Goal: Task Accomplishment & Management: Manage account settings

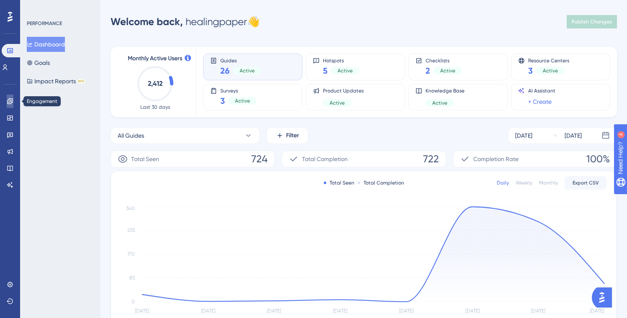
click at [8, 107] on link at bounding box center [10, 101] width 7 height 13
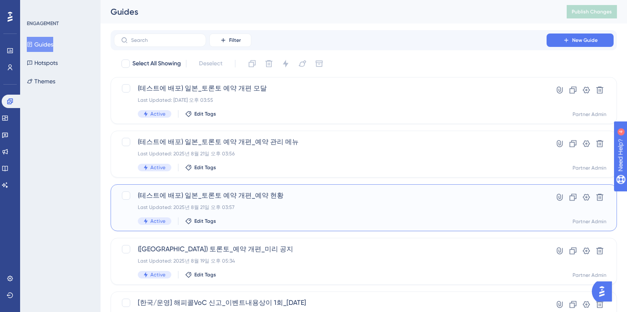
click at [294, 195] on span "(테스트에 배포) 일본_토론토 예약 개편_예약 현황" at bounding box center [330, 196] width 385 height 10
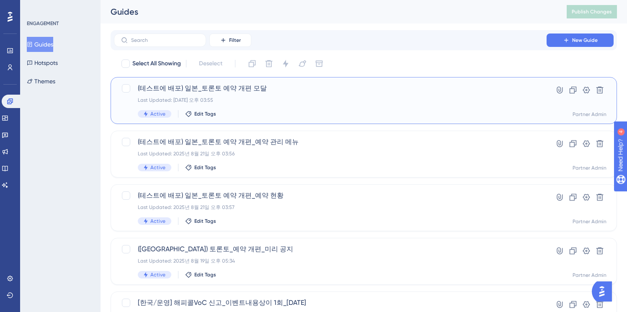
click at [311, 101] on div "Last Updated: 2025년 8월 21일 오후 03:55" at bounding box center [330, 100] width 385 height 7
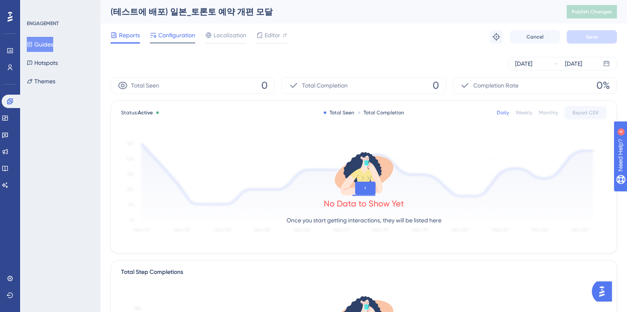
click at [176, 42] on div "Configuration" at bounding box center [172, 36] width 45 height 13
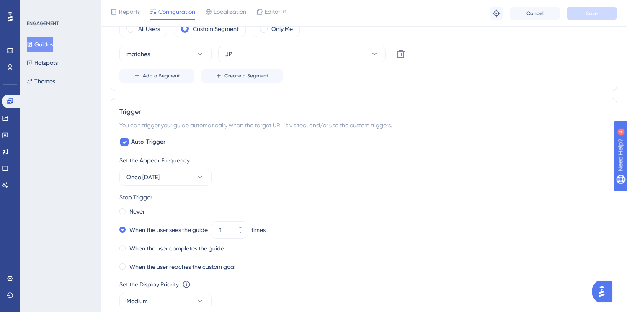
scroll to position [347, 0]
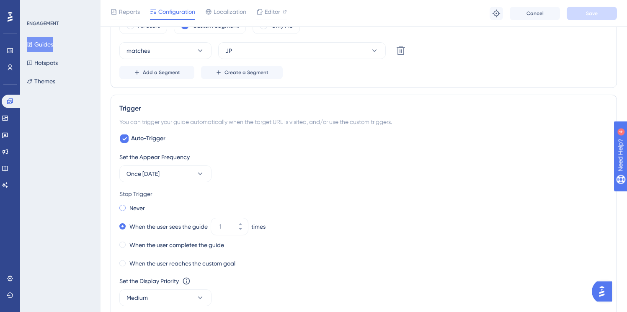
click at [138, 208] on label "Never" at bounding box center [136, 208] width 15 height 10
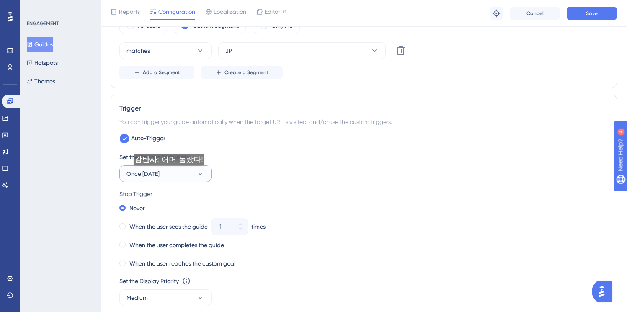
click at [168, 173] on button "Once in 1 day" at bounding box center [165, 173] width 92 height 17
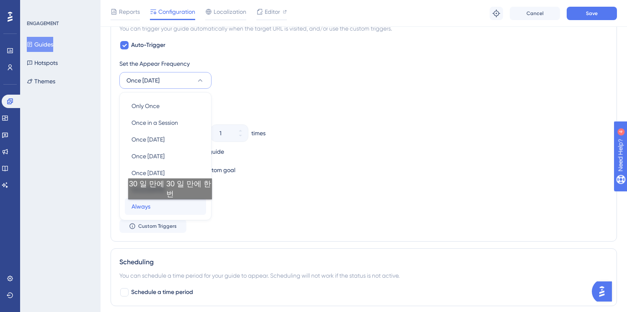
click at [170, 208] on div "Always Always" at bounding box center [165, 206] width 68 height 17
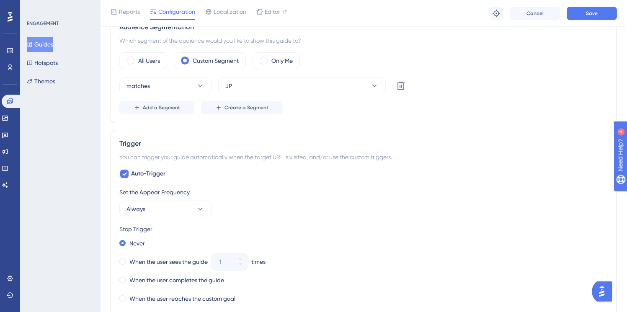
scroll to position [279, 0]
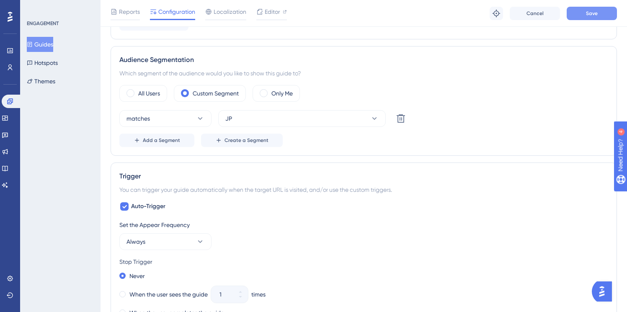
click at [583, 15] on button "Save" at bounding box center [592, 13] width 50 height 13
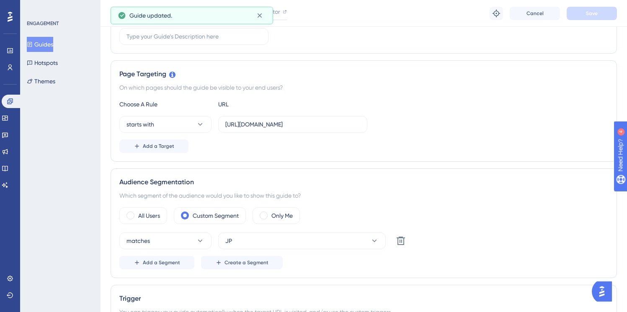
scroll to position [0, 0]
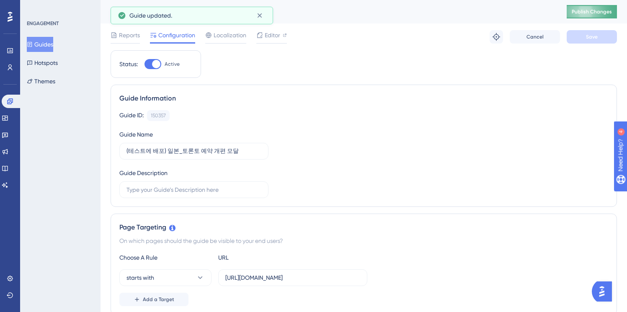
click at [594, 12] on span "Publish Changes" at bounding box center [592, 11] width 40 height 7
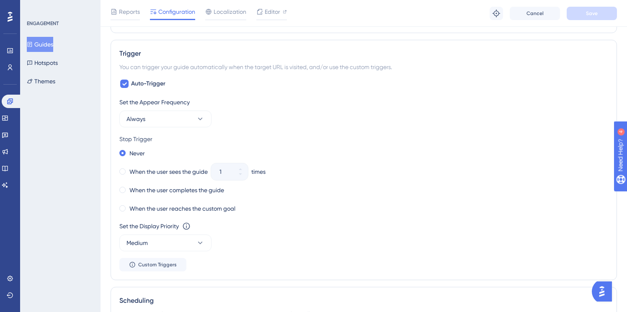
scroll to position [712, 0]
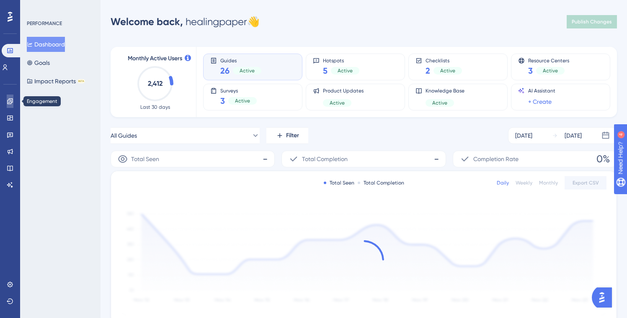
click at [11, 104] on icon at bounding box center [9, 100] width 5 height 5
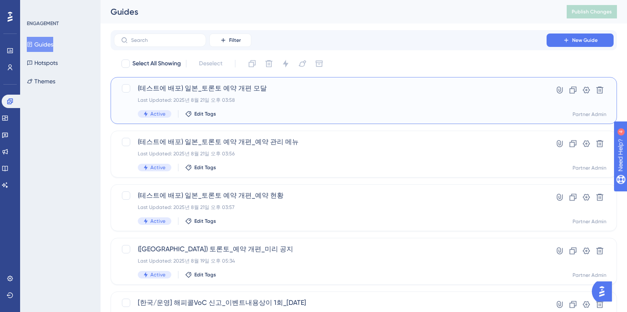
click at [333, 95] on div "(테스트에 배포) 일본_토론토 예약 개편 모달 Last Updated: 2025년 8월 21일 오후 03:58 Active Edit Tags" at bounding box center [330, 100] width 385 height 34
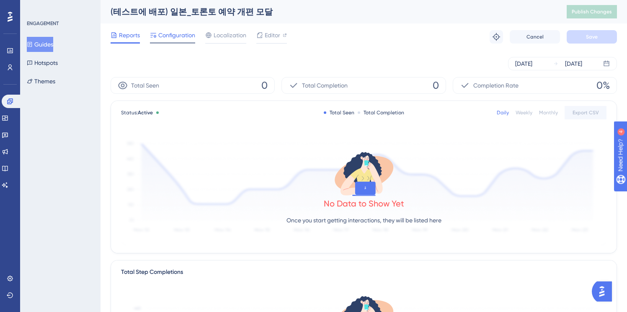
click at [178, 38] on span "Configuration" at bounding box center [176, 35] width 37 height 10
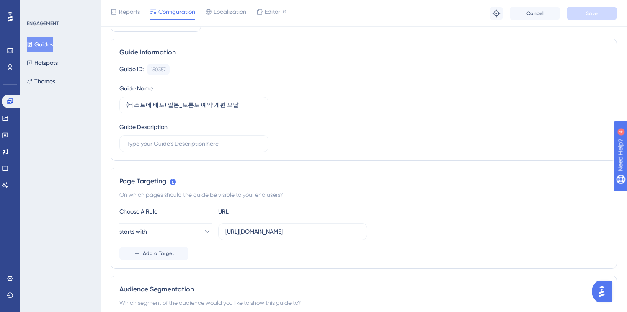
scroll to position [54, 0]
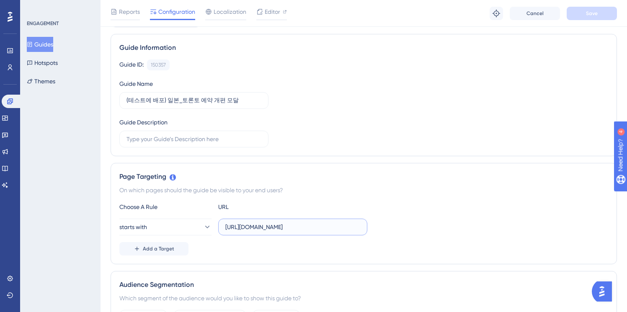
drag, startPoint x: 331, startPoint y: 229, endPoint x: 380, endPoint y: 229, distance: 49.0
click at [380, 229] on div "starts with https://partner.test.gangnamunni.com/home" at bounding box center [363, 227] width 489 height 17
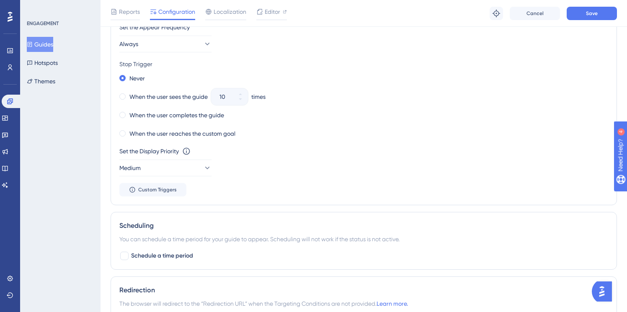
scroll to position [574, 0]
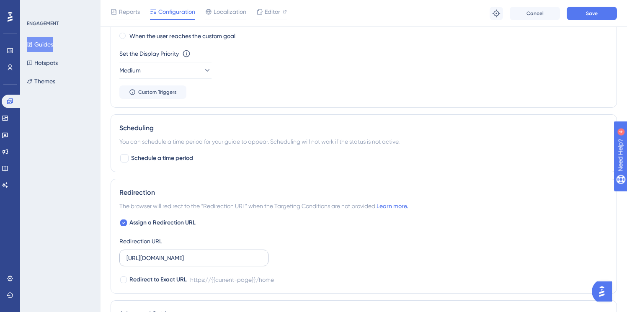
type input "https://partner.test.gangnamunni.com"
click at [242, 257] on input "https://partner.test.gangnamunni.com/home" at bounding box center [193, 257] width 135 height 9
click at [257, 257] on input "https://partner.test.gangnamunni.com/home" at bounding box center [193, 257] width 135 height 9
type input "https://partner.test.gangnamunni.com"
click at [579, 15] on button "Save" at bounding box center [592, 13] width 50 height 13
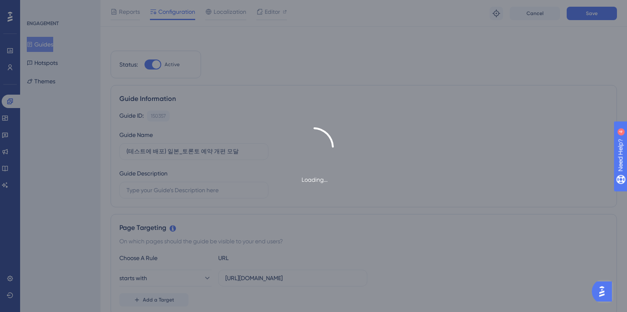
scroll to position [0, 0]
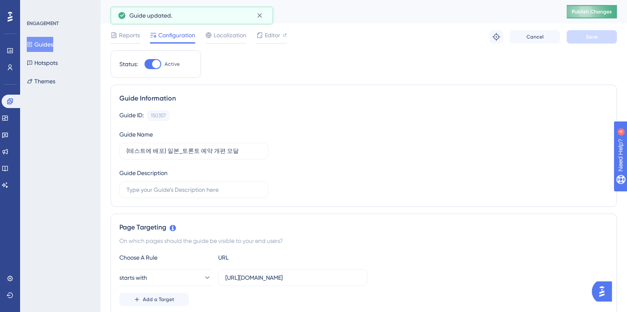
click at [597, 18] on div "(테스트에 배포) 일본_토론토 예약 개편 모달 Publish Changes" at bounding box center [364, 11] width 526 height 23
click at [597, 16] on button "Publish Changes" at bounding box center [592, 11] width 50 height 13
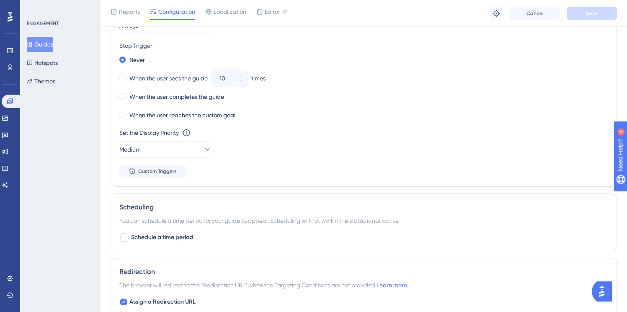
scroll to position [496, 0]
click at [181, 151] on button "Medium" at bounding box center [165, 148] width 92 height 17
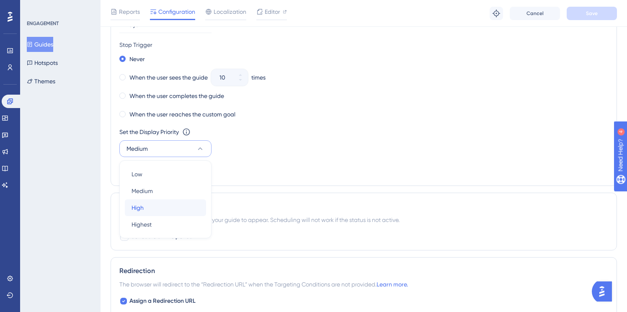
click at [168, 211] on div "High High" at bounding box center [165, 207] width 68 height 17
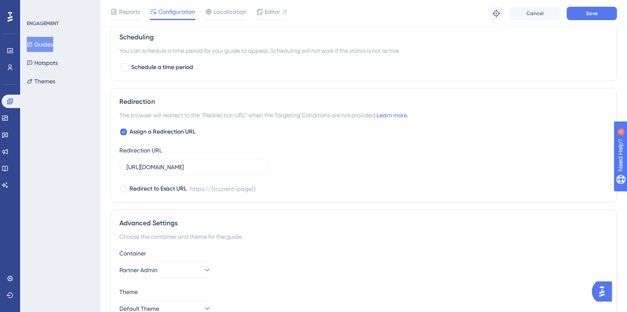
scroll to position [668, 0]
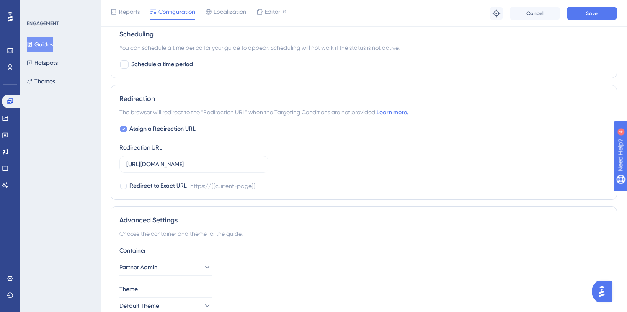
click at [120, 128] on div at bounding box center [123, 129] width 7 height 7
checkbox input "false"
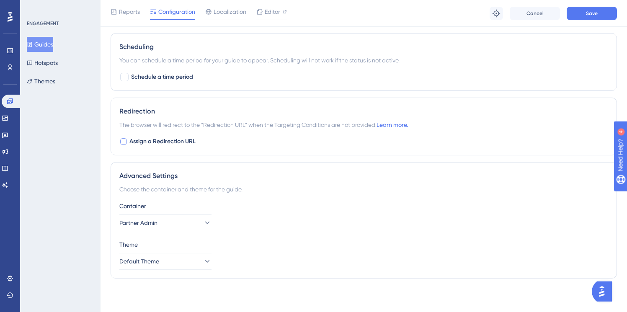
scroll to position [655, 0]
click at [588, 21] on div "Reports Configuration Localization Editor Troubleshoot Cancel Save" at bounding box center [364, 13] width 526 height 27
click at [588, 15] on span "Save" at bounding box center [592, 13] width 12 height 7
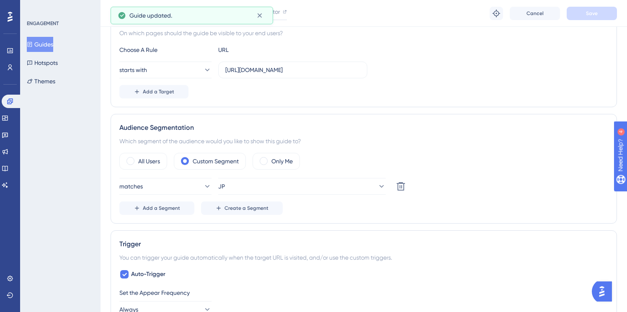
scroll to position [0, 0]
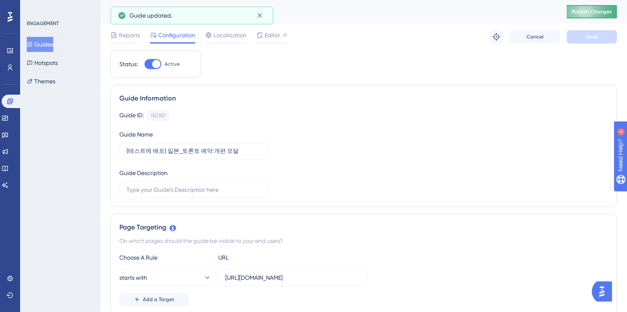
click at [585, 14] on span "Publish Changes" at bounding box center [592, 11] width 40 height 7
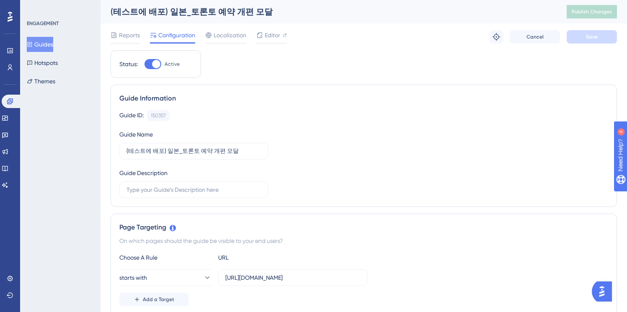
click at [50, 42] on button "Guides" at bounding box center [40, 44] width 26 height 15
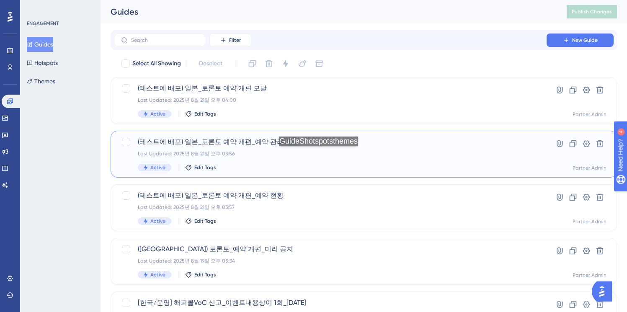
click at [320, 157] on div "Last Updated: 2025년 8월 21일 오후 03:56" at bounding box center [330, 153] width 385 height 7
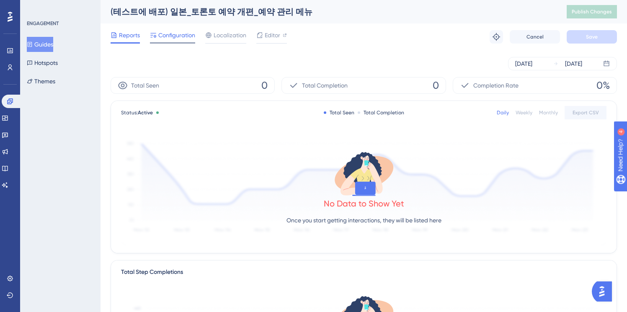
click at [172, 42] on div at bounding box center [172, 42] width 45 height 1
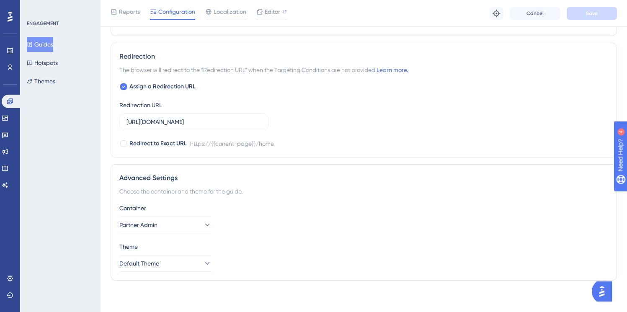
scroll to position [712, 0]
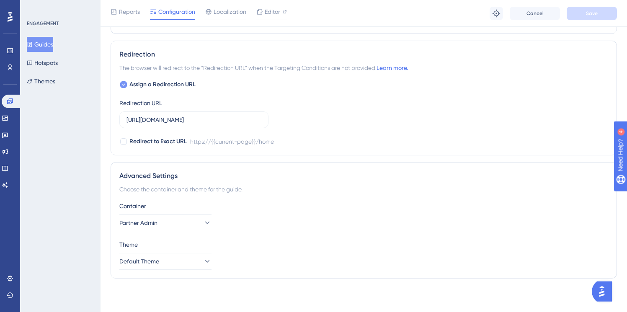
click at [125, 84] on div at bounding box center [123, 84] width 7 height 7
checkbox input "false"
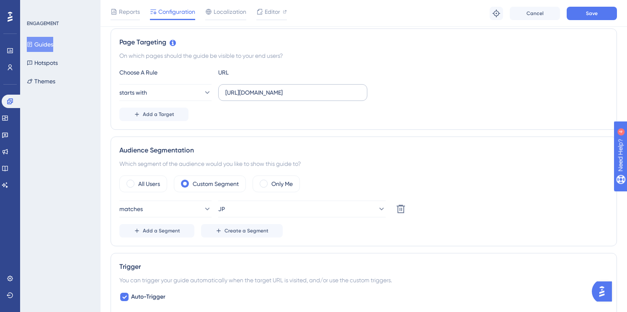
scroll to position [161, 0]
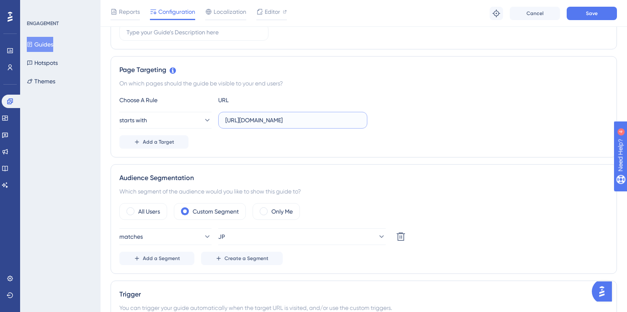
click at [296, 122] on input "https://partner.test.gangnamunni.com/booking/slot-availabilities" at bounding box center [292, 120] width 135 height 9
click at [416, 113] on div "starts with https://partner.test.gangnamunni.com/booking/slot-availabilities" at bounding box center [363, 120] width 489 height 17
click at [586, 14] on span "Save" at bounding box center [592, 13] width 12 height 7
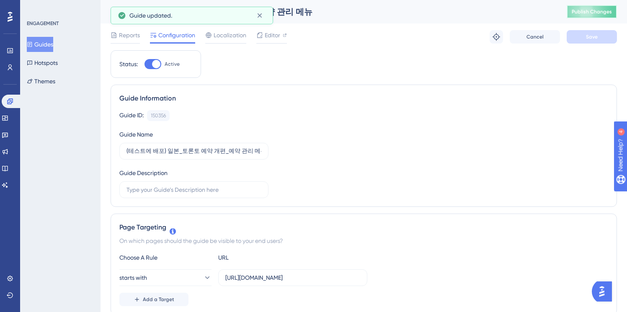
click at [583, 10] on span "Publish Changes" at bounding box center [592, 11] width 40 height 7
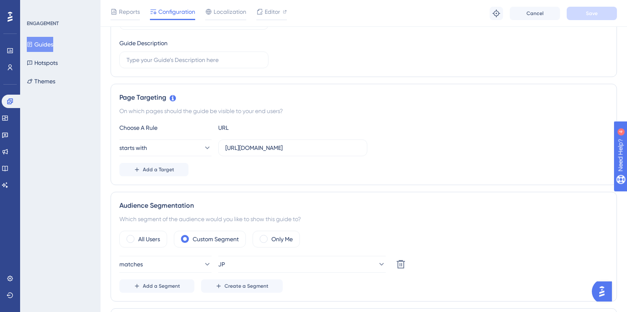
scroll to position [165, 0]
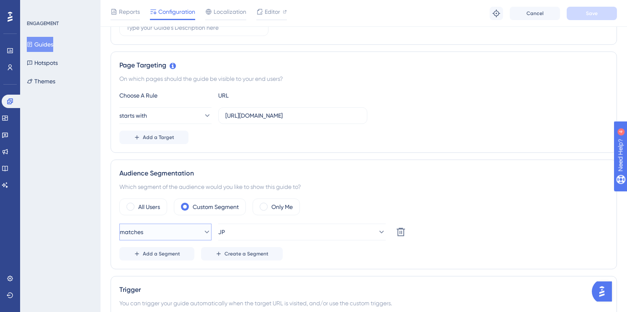
click at [198, 237] on button "matches" at bounding box center [165, 232] width 92 height 17
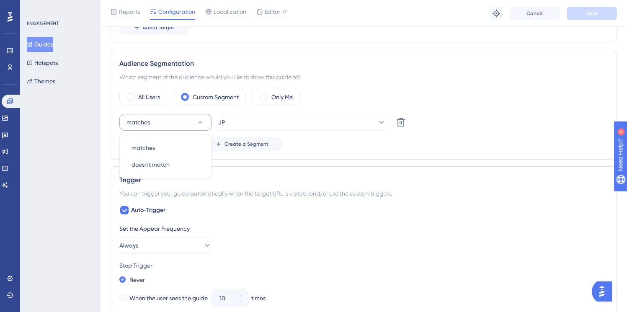
click at [227, 173] on div "Trigger You can trigger your guide automatically when the target URL is visited…" at bounding box center [364, 286] width 506 height 240
click at [281, 103] on div "Only Me" at bounding box center [276, 97] width 47 height 17
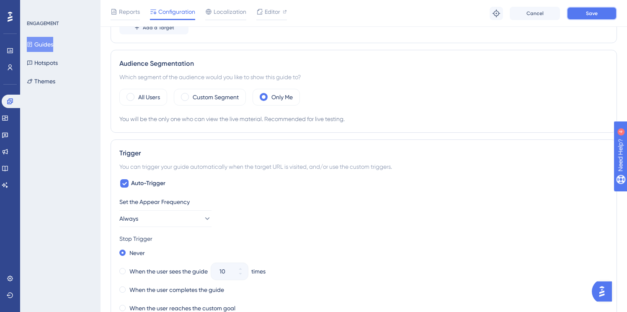
click at [585, 13] on button "Save" at bounding box center [592, 13] width 50 height 13
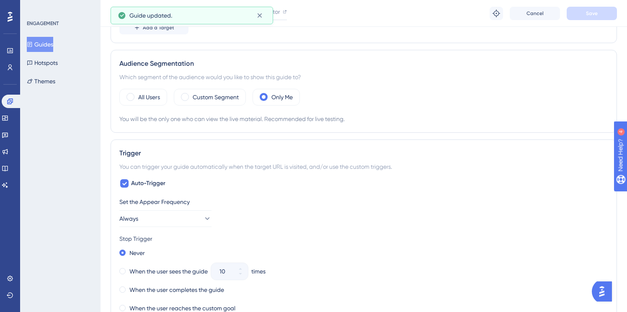
scroll to position [0, 0]
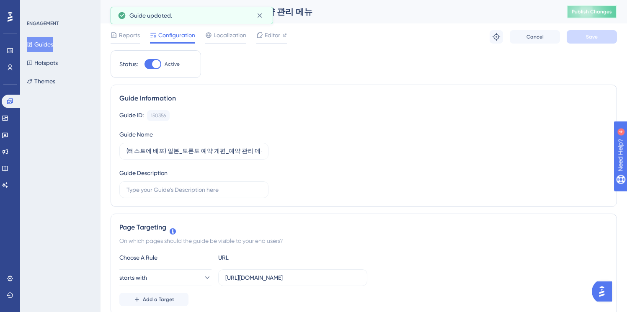
click at [595, 17] on button "Publish Changes" at bounding box center [592, 11] width 50 height 13
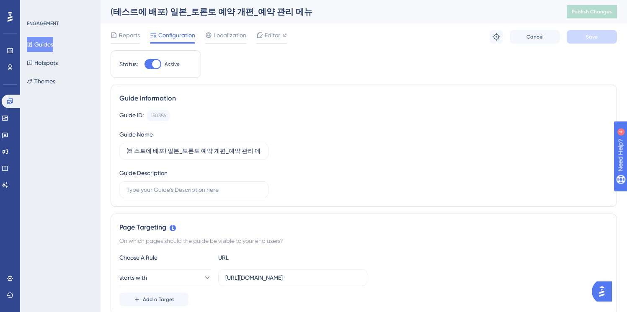
scroll to position [190, 0]
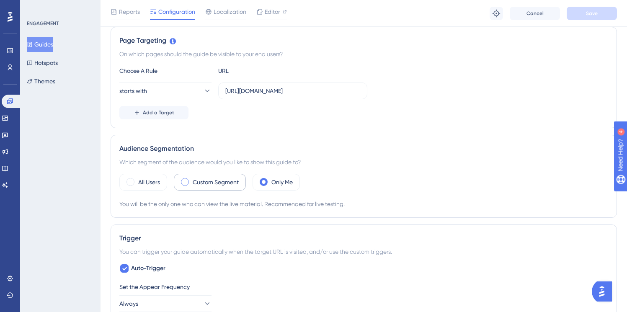
click at [203, 179] on label "Custom Segment" at bounding box center [216, 182] width 46 height 10
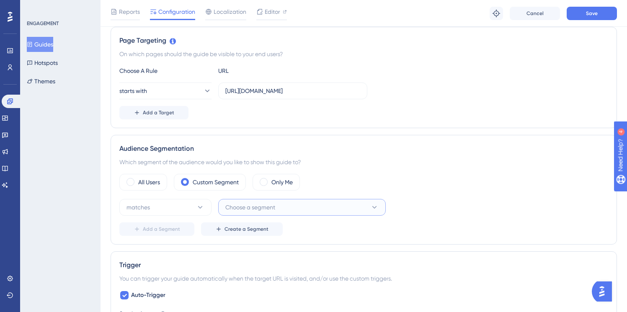
click at [240, 206] on span "Choose a segment" at bounding box center [250, 207] width 50 height 10
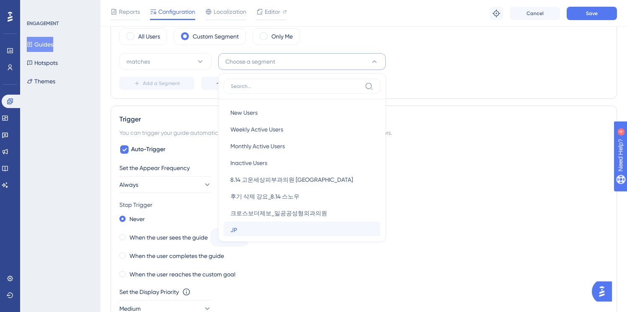
click at [238, 225] on div "JP JP" at bounding box center [301, 230] width 143 height 17
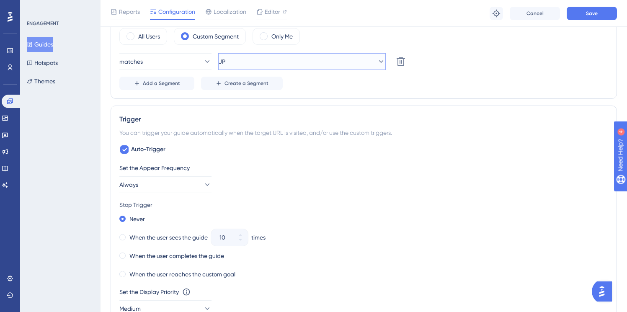
click at [245, 64] on button "JP" at bounding box center [302, 61] width 168 height 17
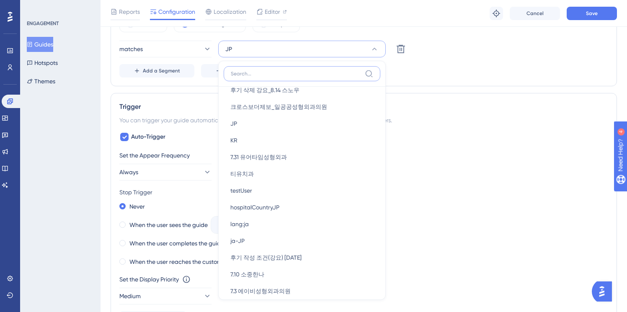
scroll to position [0, 0]
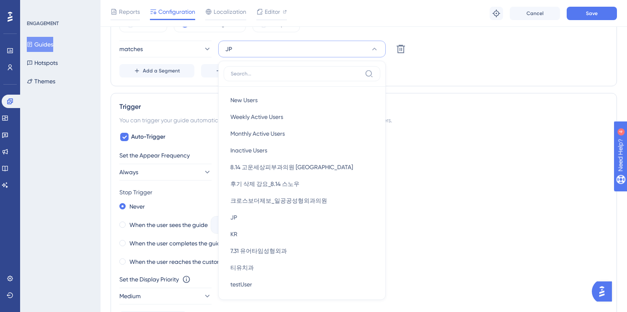
click at [469, 56] on div "matches JP New Users New Users Weekly Active Users Weekly Active Users Monthly …" at bounding box center [363, 49] width 489 height 17
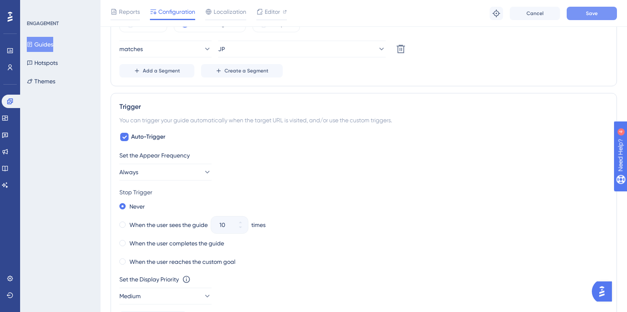
click at [577, 15] on button "Save" at bounding box center [592, 13] width 50 height 13
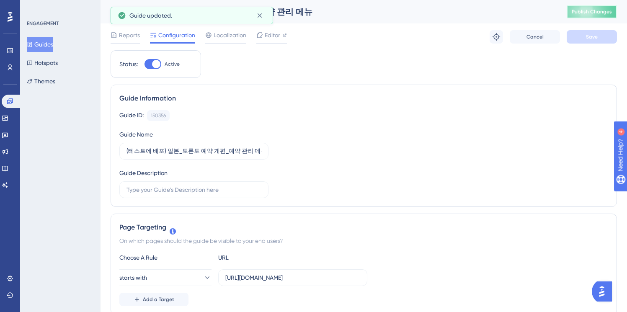
click at [588, 13] on span "Publish Changes" at bounding box center [592, 11] width 40 height 7
click at [10, 67] on icon at bounding box center [10, 67] width 5 height 6
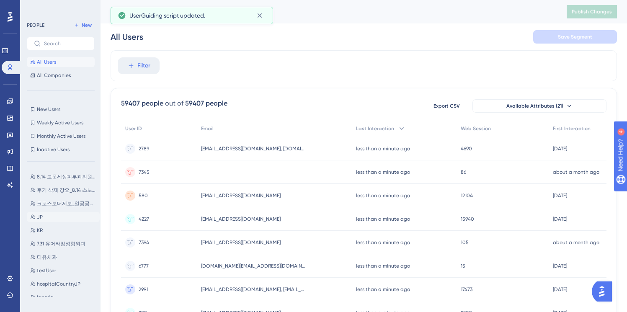
click at [57, 219] on button "JP JP" at bounding box center [63, 217] width 73 height 10
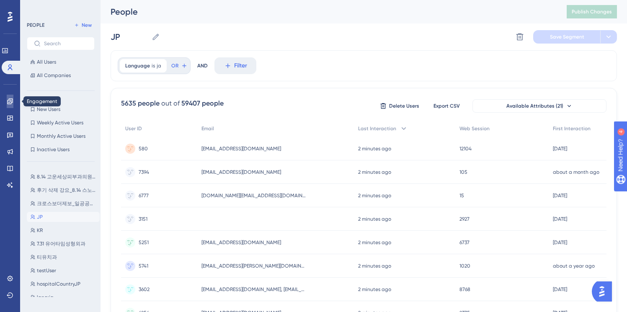
click at [10, 101] on icon at bounding box center [9, 100] width 5 height 5
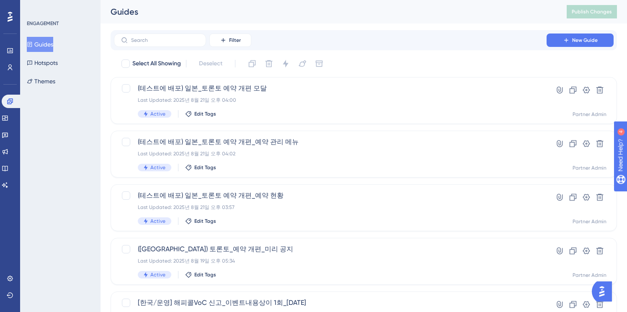
click at [51, 45] on button "Guides" at bounding box center [40, 44] width 26 height 15
click at [379, 143] on span "(테스트에 배포) 일본_토론토 예약 개편_예약 관리 메뉴" at bounding box center [330, 142] width 385 height 10
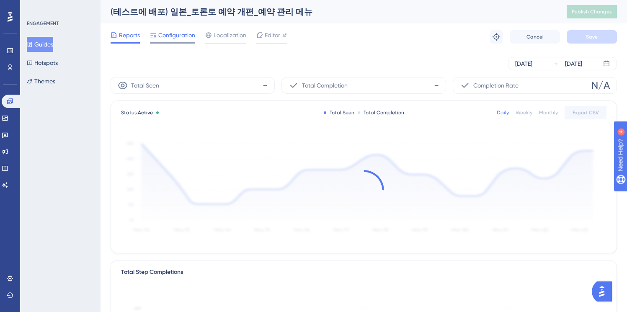
click at [180, 38] on span "Configuration" at bounding box center [176, 35] width 37 height 10
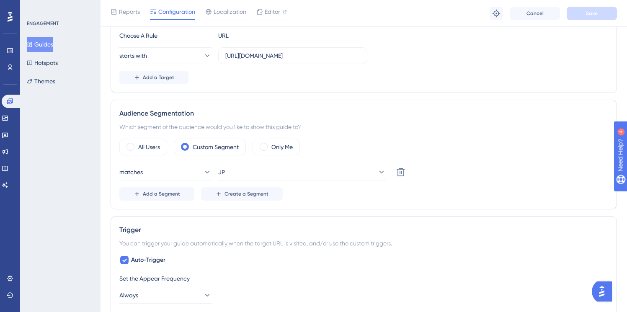
scroll to position [242, 0]
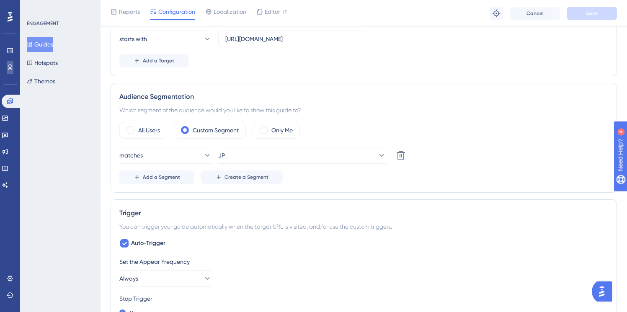
click at [7, 67] on icon at bounding box center [10, 67] width 7 height 7
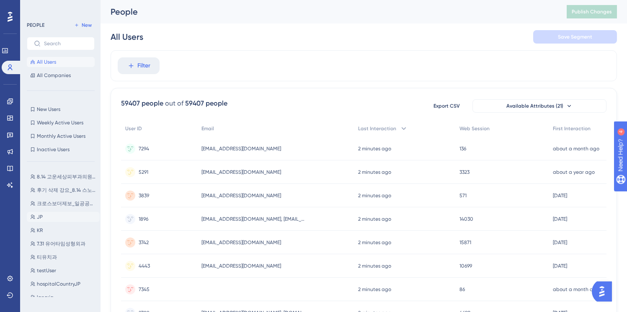
click at [60, 217] on button "JP JP" at bounding box center [63, 217] width 73 height 10
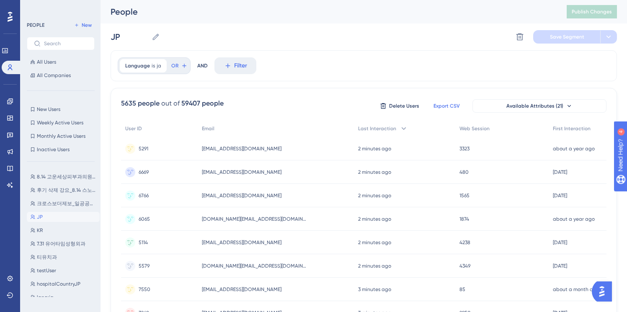
click at [452, 106] on span "Export CSV" at bounding box center [446, 106] width 26 height 7
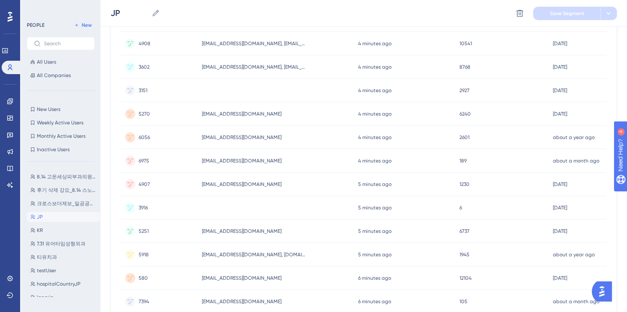
scroll to position [361, 0]
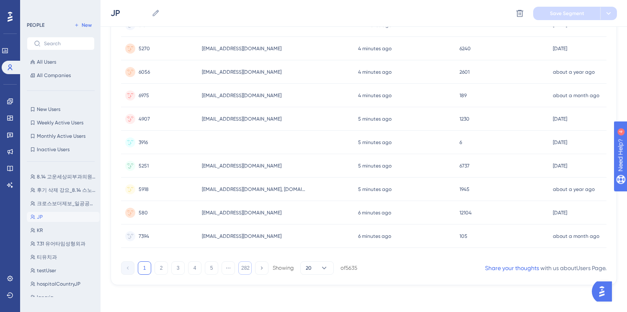
click at [245, 270] on button "282" at bounding box center [244, 267] width 13 height 13
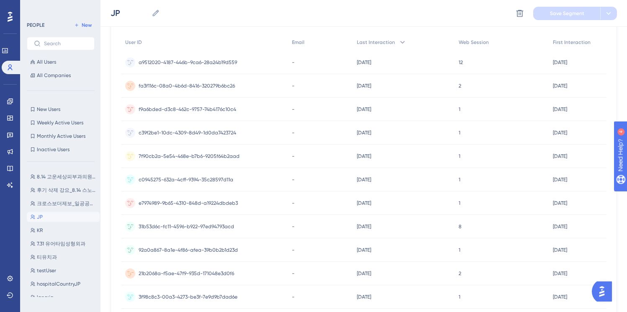
scroll to position [247, 0]
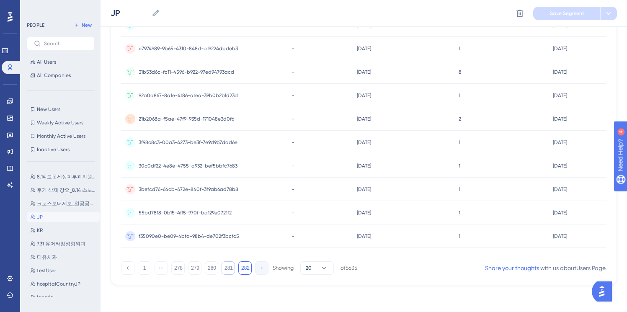
click at [226, 267] on button "281" at bounding box center [228, 267] width 13 height 13
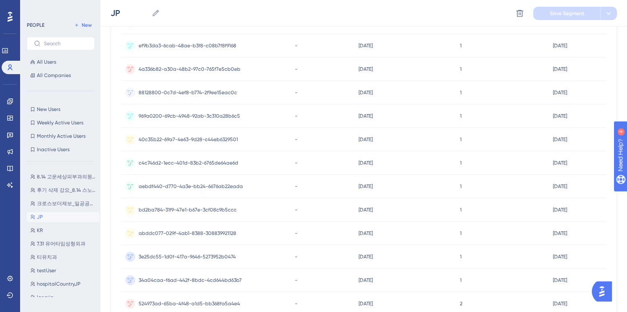
scroll to position [361, 0]
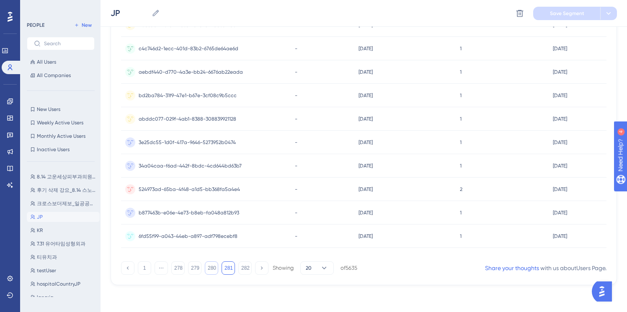
click at [208, 268] on button "280" at bounding box center [211, 267] width 13 height 13
click at [177, 268] on button "278" at bounding box center [177, 267] width 13 height 13
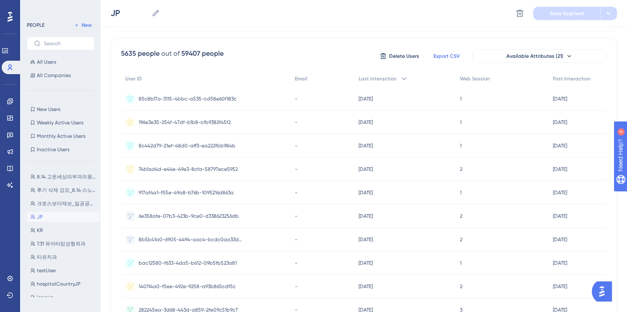
scroll to position [0, 0]
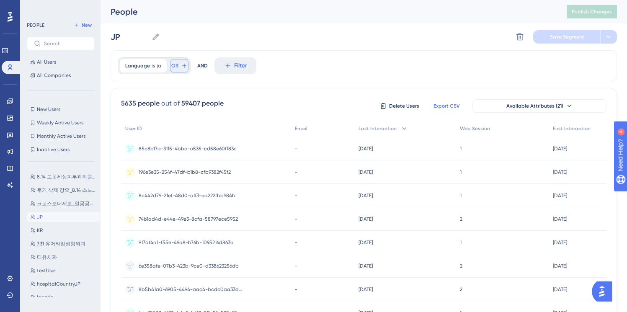
click at [177, 66] on button "OR" at bounding box center [179, 65] width 18 height 13
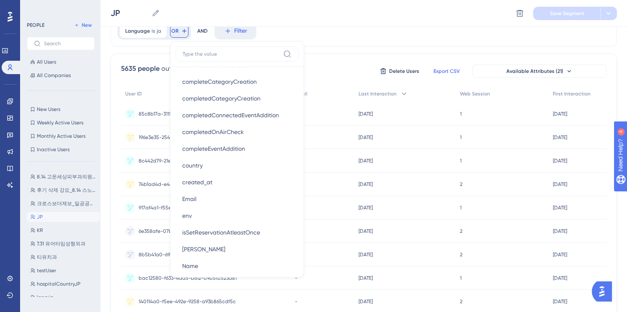
scroll to position [470, 0]
click at [232, 166] on button "country country" at bounding box center [236, 165] width 123 height 17
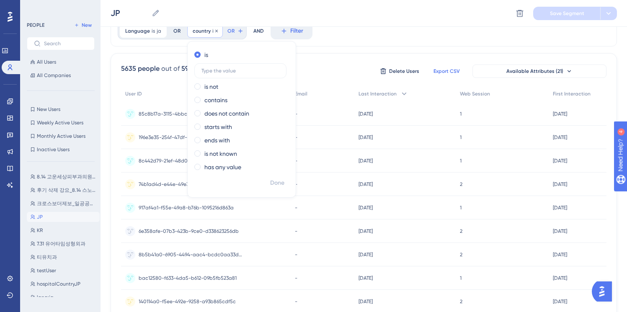
click at [208, 33] on span "country" at bounding box center [202, 31] width 18 height 7
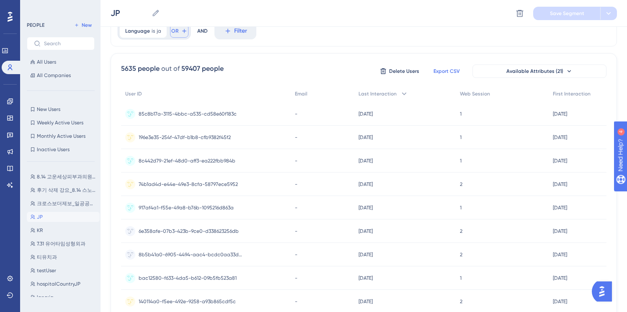
click at [176, 34] on span "OR" at bounding box center [174, 31] width 7 height 7
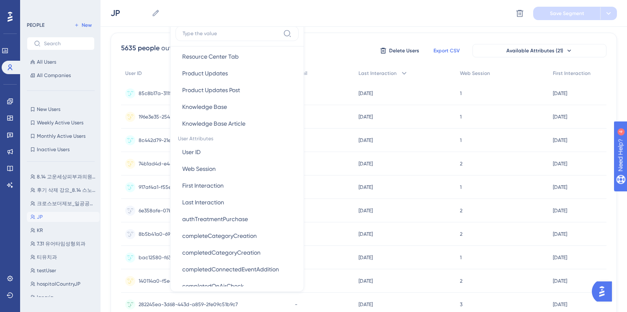
scroll to position [304, 0]
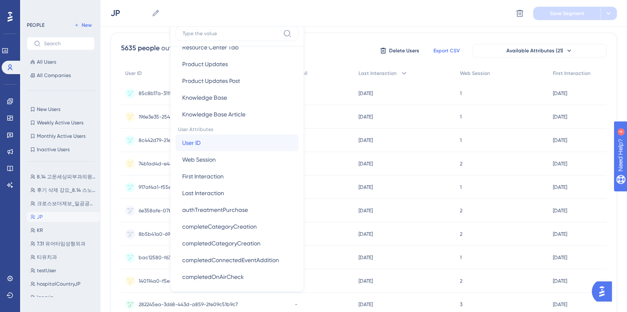
click at [224, 145] on button "User ID User ID" at bounding box center [236, 142] width 123 height 17
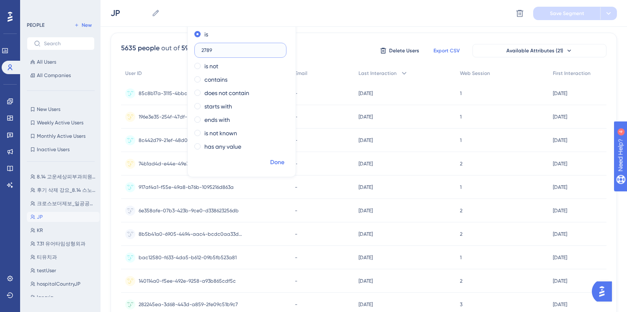
type input "2789"
click at [278, 163] on span "Done" at bounding box center [277, 162] width 14 height 10
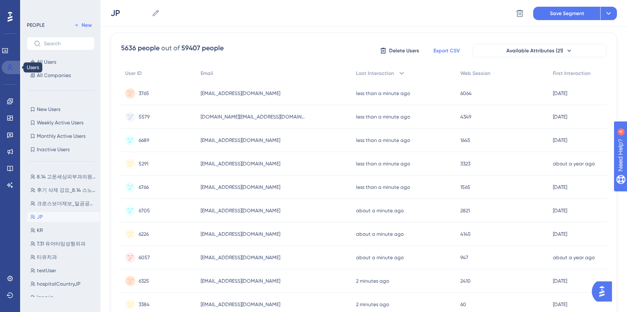
click at [8, 67] on icon at bounding box center [10, 67] width 7 height 7
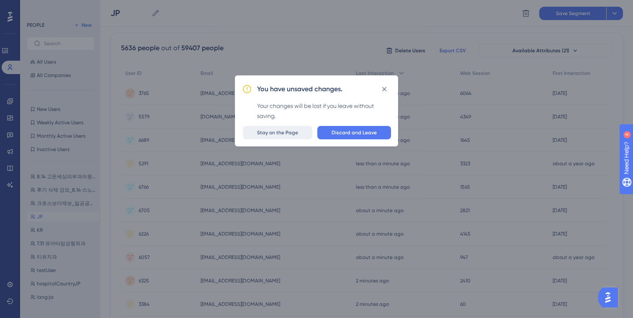
click at [297, 132] on span "Stay on the Page" at bounding box center [277, 132] width 41 height 7
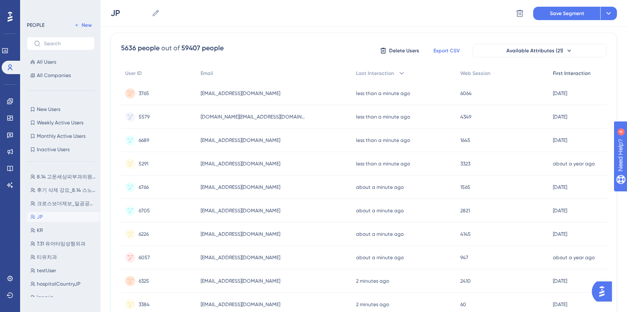
scroll to position [0, 0]
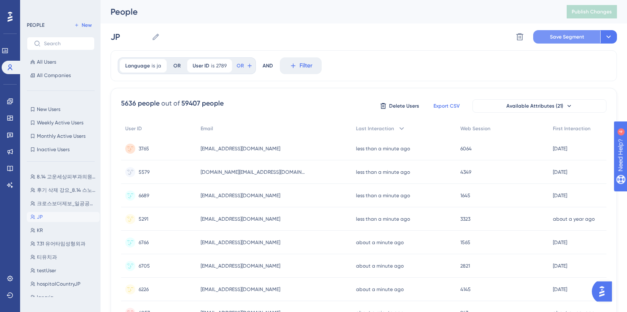
click at [558, 39] on span "Save Segment" at bounding box center [567, 37] width 34 height 7
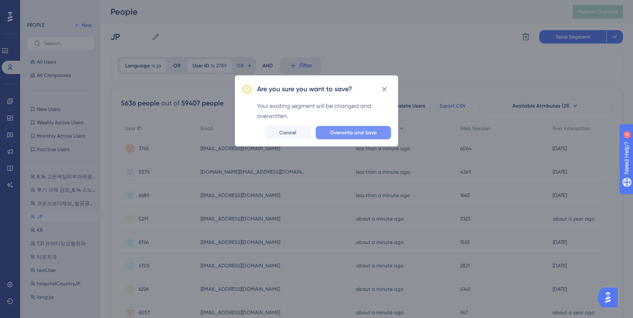
click at [356, 132] on span "Overwrite and Save" at bounding box center [353, 132] width 47 height 7
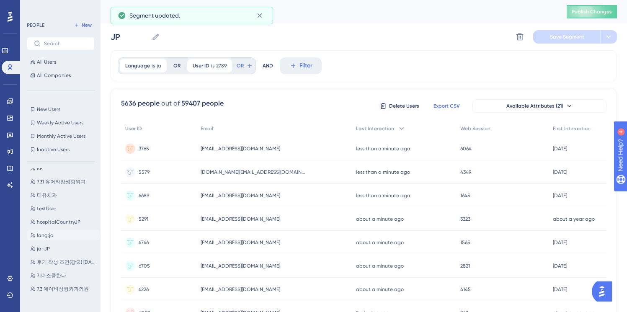
click at [47, 237] on span "lang:ja" at bounding box center [45, 235] width 17 height 7
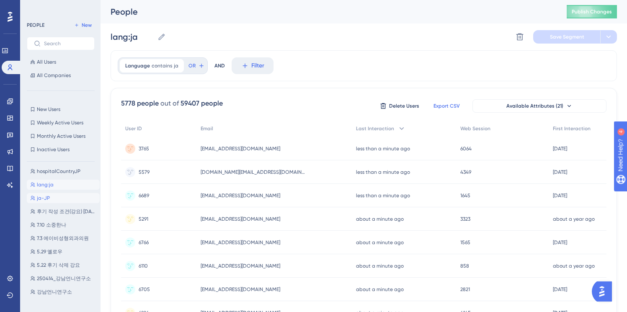
click at [49, 201] on button "ja-JP ja-JP" at bounding box center [63, 198] width 73 height 10
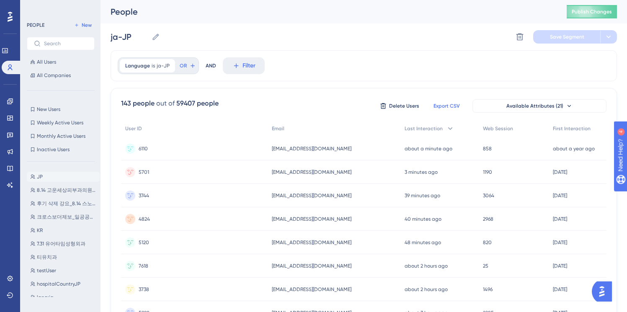
click at [57, 178] on button "JP JP" at bounding box center [63, 177] width 73 height 10
type input "JP"
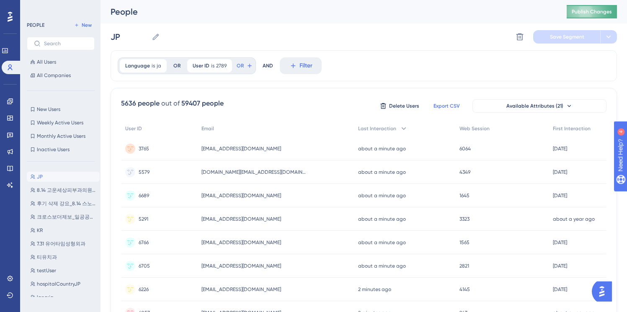
click at [585, 10] on span "Publish Changes" at bounding box center [592, 11] width 40 height 7
click at [8, 101] on icon at bounding box center [10, 101] width 7 height 7
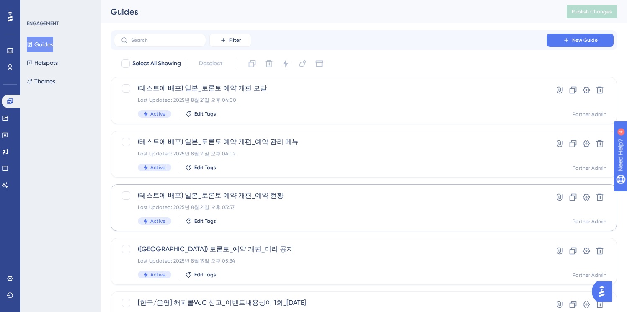
scroll to position [5, 0]
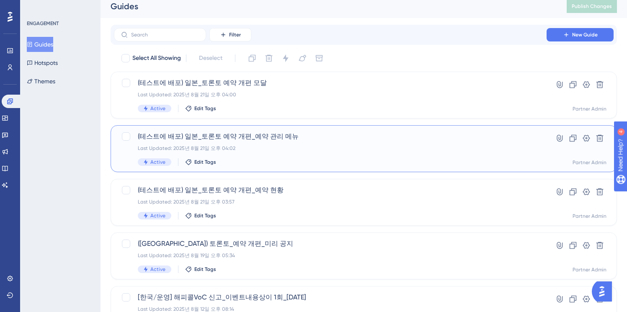
click at [325, 148] on div "Last Updated: 2025년 8월 21일 오후 04:02" at bounding box center [330, 148] width 385 height 7
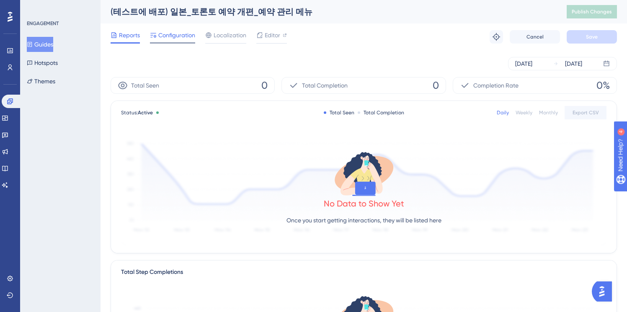
click at [181, 39] on span "Configuration" at bounding box center [176, 35] width 37 height 10
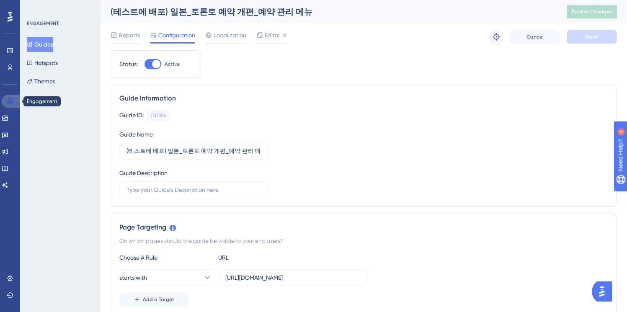
click at [13, 104] on icon at bounding box center [10, 101] width 7 height 7
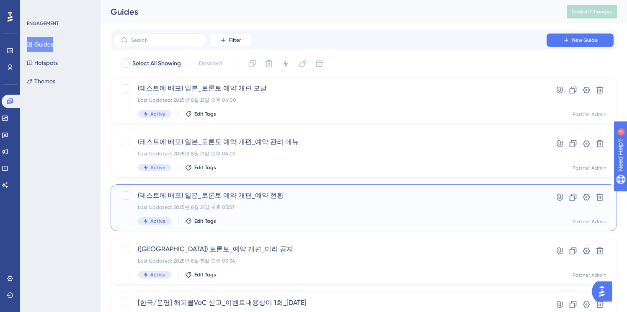
click at [272, 193] on span "(테스트에 배포) 일본_토론토 예약 개편_예약 현황" at bounding box center [330, 196] width 385 height 10
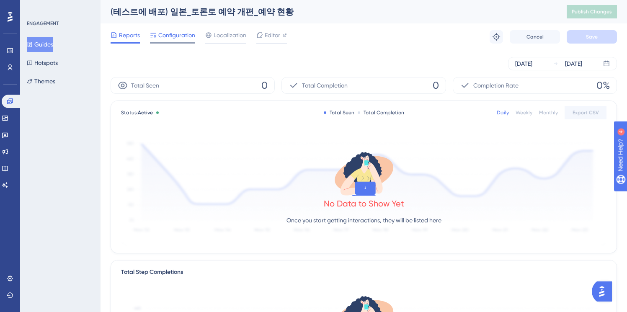
click at [170, 40] on span "Configuration" at bounding box center [176, 35] width 37 height 10
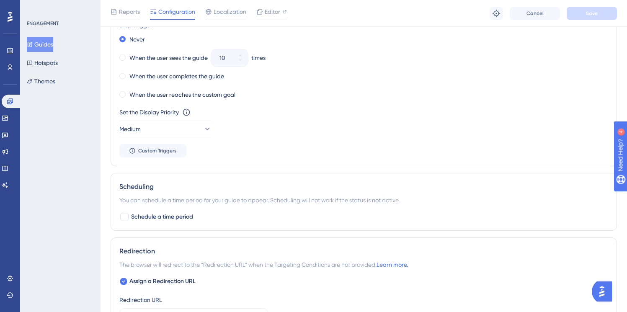
scroll to position [664, 0]
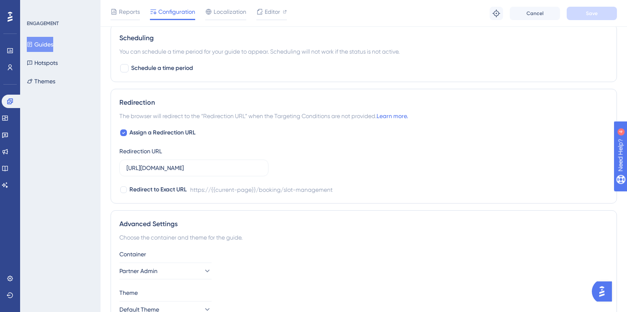
click at [42, 45] on button "Guides" at bounding box center [40, 44] width 26 height 15
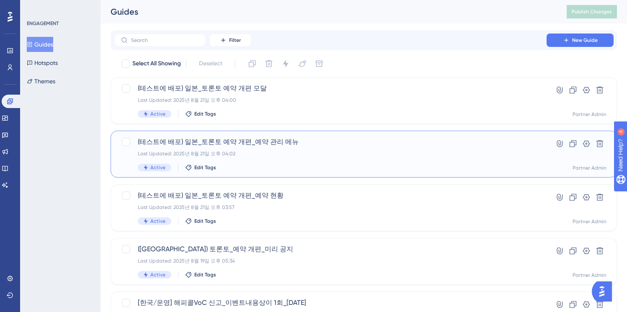
click at [299, 158] on div "(테스트에 배포) 일본_토론토 예약 개편_예약 관리 메뉴 Last Updated: 2025년 8월 21일 오후 04:02 Active Edit…" at bounding box center [330, 154] width 385 height 34
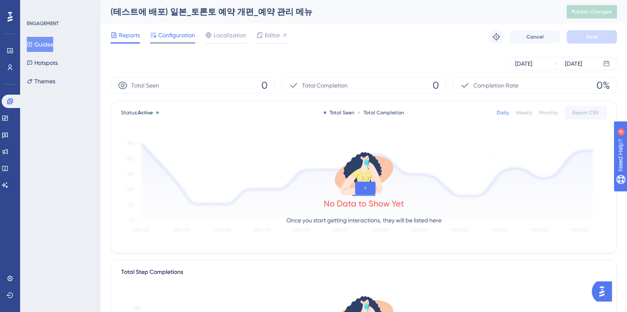
click at [165, 42] on div at bounding box center [172, 42] width 45 height 1
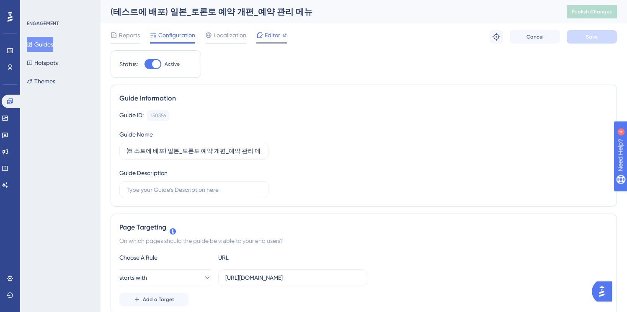
click at [271, 33] on span "Editor" at bounding box center [272, 35] width 15 height 10
click at [263, 36] on div "Editor" at bounding box center [271, 35] width 31 height 10
click at [235, 35] on span "Localization" at bounding box center [230, 35] width 33 height 10
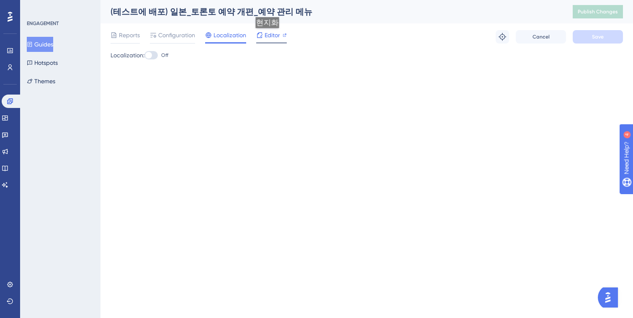
click at [270, 36] on span "Editor" at bounding box center [272, 35] width 15 height 10
click at [603, 13] on span "Publish Changes" at bounding box center [598, 11] width 40 height 7
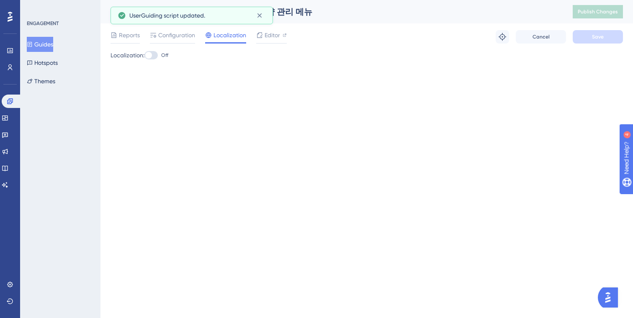
click at [44, 44] on button "Guides" at bounding box center [40, 44] width 26 height 15
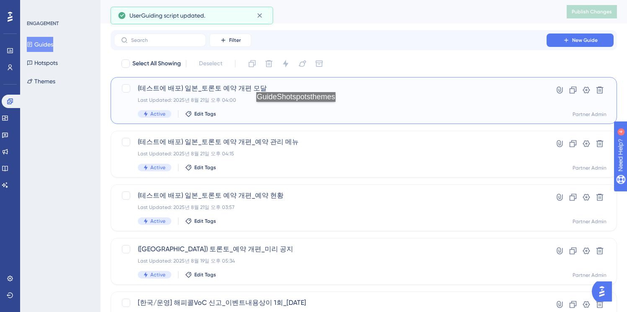
click at [302, 106] on div "(테스트에 배포) 일본_토론토 예약 개편 모달 Last Updated: 2025년 8월 21일 오후 04:00 Active Edit Tags" at bounding box center [330, 100] width 385 height 34
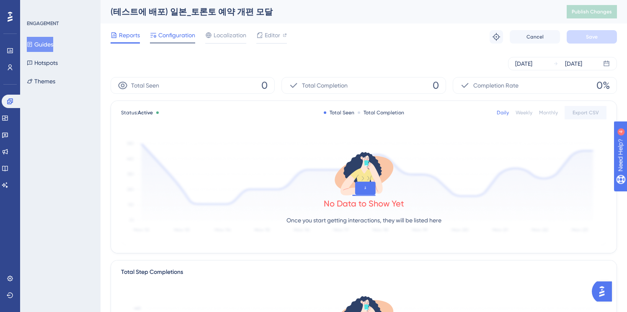
click at [177, 36] on span "Configuration" at bounding box center [176, 35] width 37 height 10
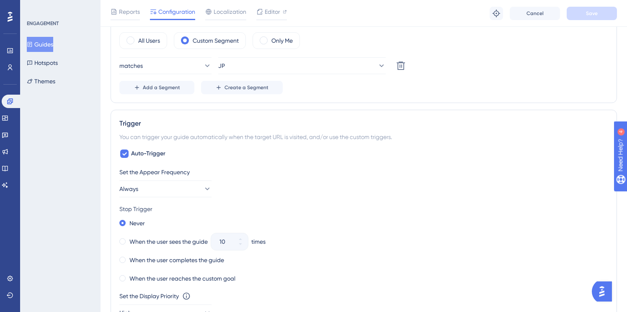
scroll to position [396, 0]
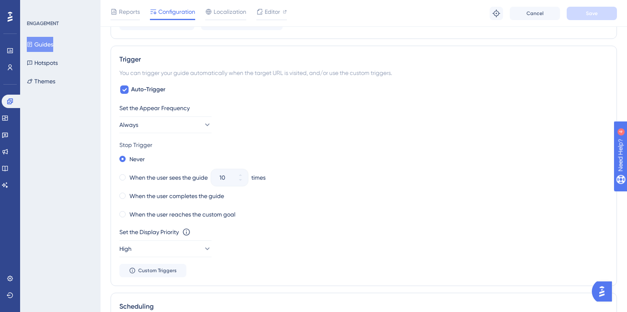
click at [217, 180] on div "10" at bounding box center [222, 177] width 22 height 17
click at [255, 123] on div "Set the Appear Frequency Always" at bounding box center [363, 118] width 489 height 30
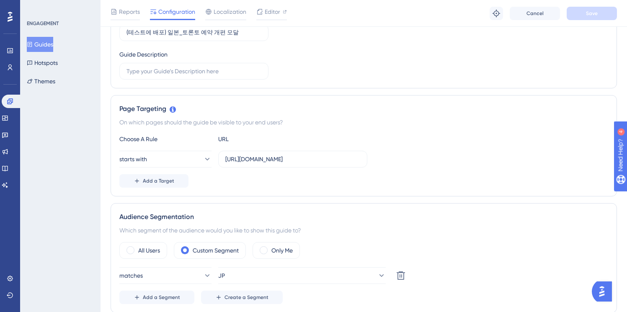
scroll to position [133, 0]
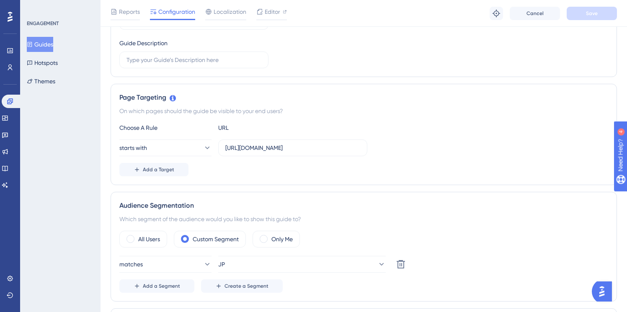
click at [396, 119] on div "Page Targeting On which pages should the guide be visible to your end users? Ch…" at bounding box center [364, 134] width 506 height 101
click at [41, 43] on button "Guides" at bounding box center [40, 44] width 26 height 15
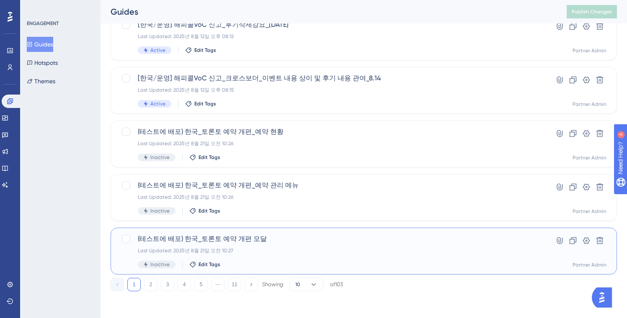
click at [273, 255] on div "(테스트에 배포) 한국_토론토 예약 개편 모달 Last Updated: 2025년 8월 21일 오전 10:27 Inactive Edit Tags" at bounding box center [330, 251] width 385 height 34
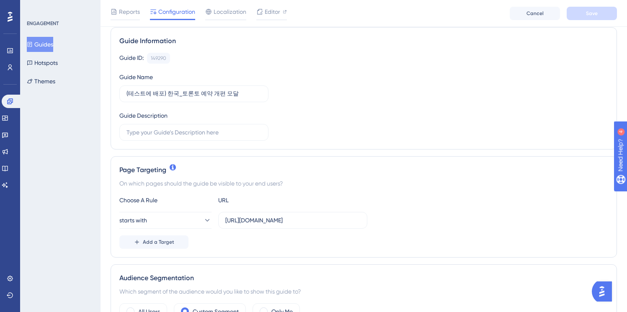
scroll to position [67, 0]
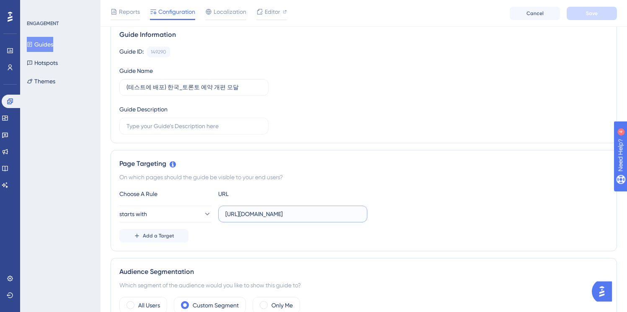
click at [344, 212] on input "https://partner.test.gangnamunni.com/home" at bounding box center [292, 213] width 135 height 9
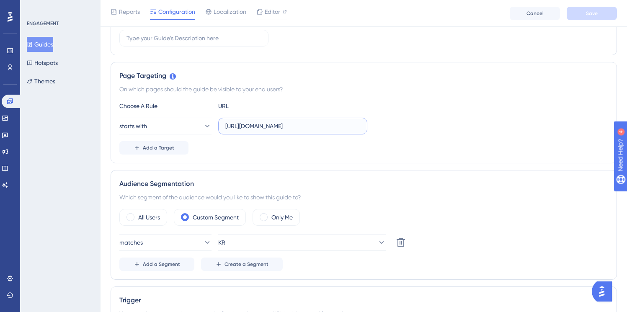
scroll to position [0, 0]
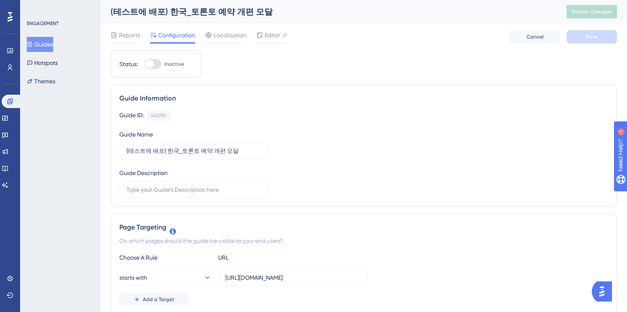
click at [39, 52] on div "Guides Hotspots Themes" at bounding box center [61, 63] width 68 height 52
click at [46, 47] on button "Guides" at bounding box center [40, 44] width 26 height 15
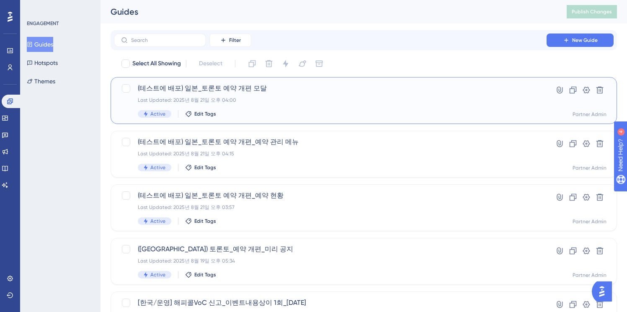
click at [339, 106] on div "(테스트에 배포) 일본_토론토 예약 개편 모달 Last Updated: 2025년 8월 21일 오후 04:00 Active Edit Tags" at bounding box center [330, 100] width 385 height 34
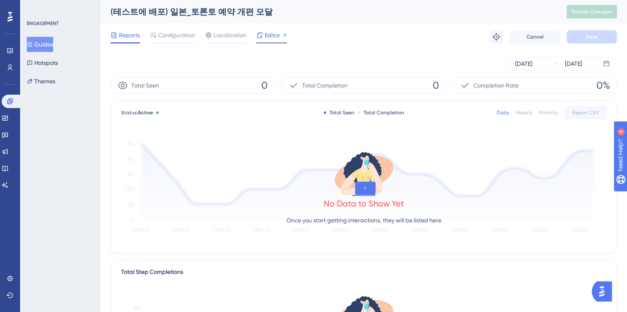
click at [271, 36] on span "Editor" at bounding box center [272, 35] width 15 height 10
click at [174, 42] on div at bounding box center [172, 42] width 45 height 1
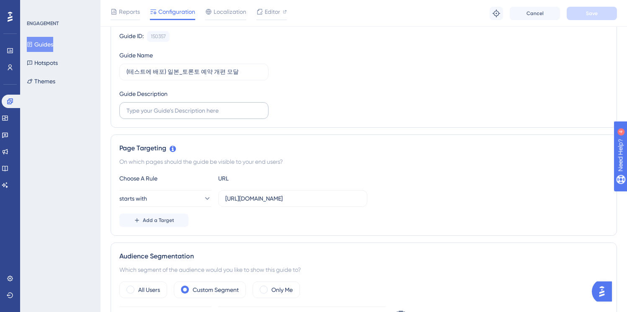
scroll to position [85, 0]
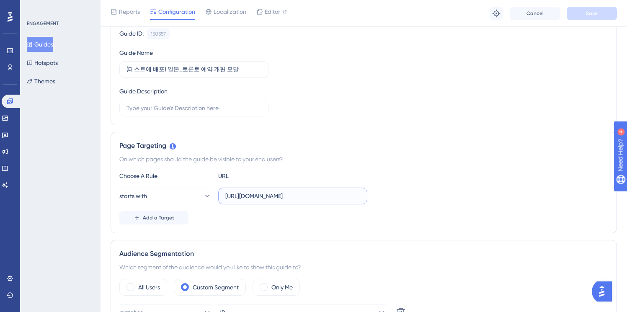
click at [333, 197] on input "https://partner.test.gangnamunni.com" at bounding box center [292, 195] width 135 height 9
paste input "/home"
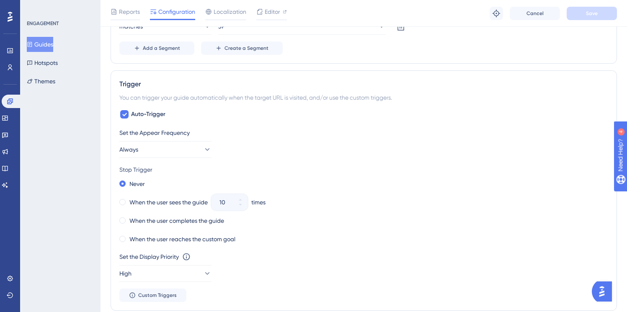
scroll to position [372, 0]
click at [154, 151] on button "Always" at bounding box center [165, 148] width 92 height 17
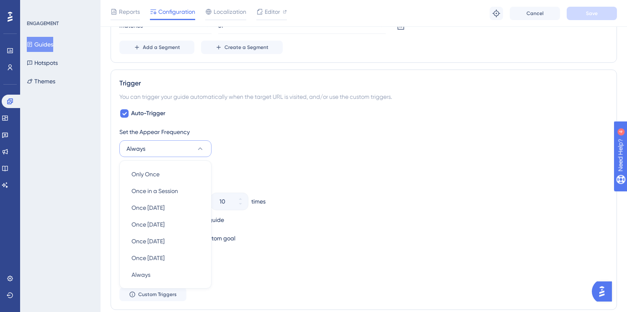
scroll to position [440, 0]
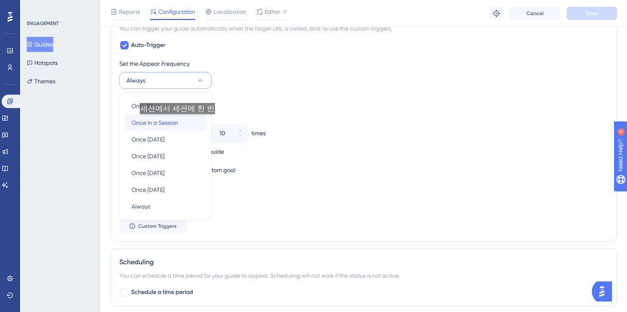
click at [176, 122] on span "Once in a Session" at bounding box center [154, 123] width 46 height 10
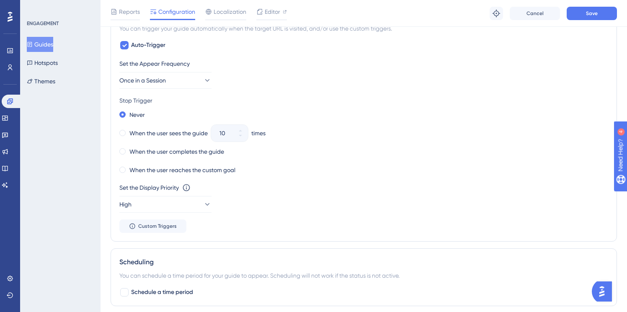
click at [594, 5] on div "Reports Configuration Localization Editor Troubleshoot Cancel Save" at bounding box center [364, 13] width 526 height 27
click at [585, 10] on button "Save" at bounding box center [592, 13] width 50 height 13
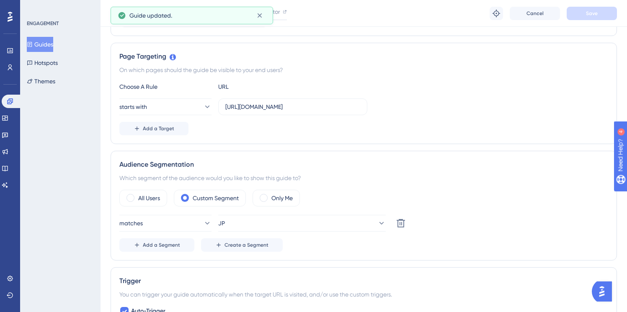
scroll to position [0, 0]
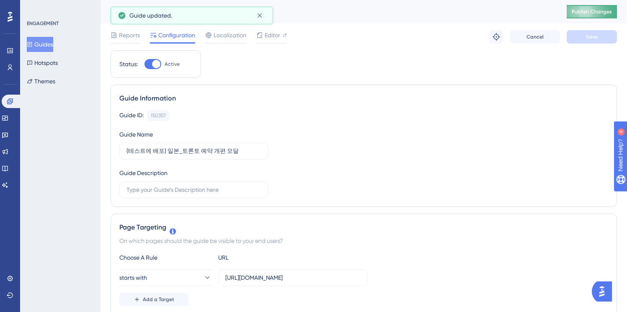
click at [584, 16] on button "Publish Changes" at bounding box center [592, 11] width 50 height 13
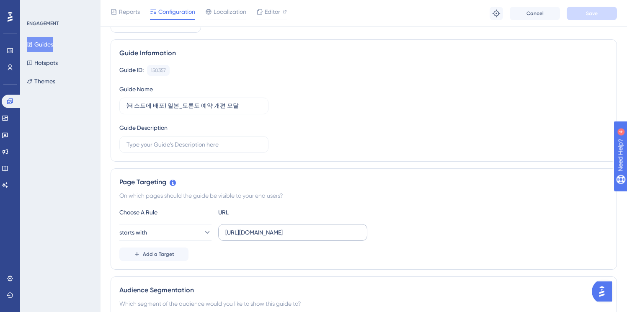
scroll to position [50, 0]
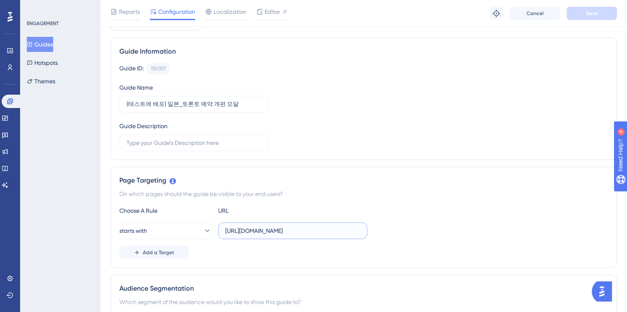
click at [338, 231] on input "https://partner.test.gangnamunni.com" at bounding box center [292, 230] width 135 height 9
type input "https://partner.test.gangnamunni.com/home"
click at [413, 200] on div "Page Targeting On which pages should the guide be visible to your end users? Ch…" at bounding box center [364, 217] width 506 height 101
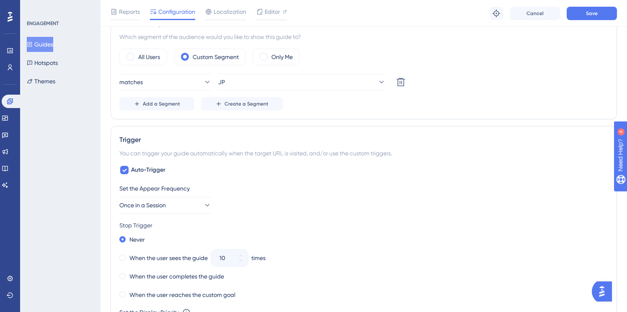
scroll to position [318, 0]
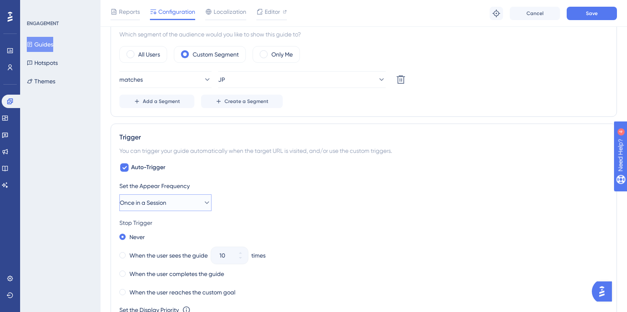
click at [166, 202] on span "Once in a Session" at bounding box center [143, 203] width 46 height 10
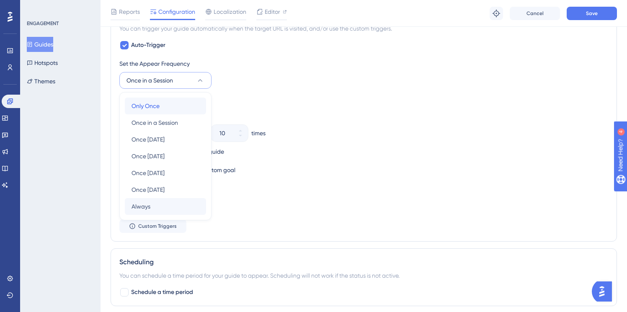
drag, startPoint x: 158, startPoint y: 107, endPoint x: 176, endPoint y: 202, distance: 97.2
click at [176, 202] on div "Only Once Only Once Once in a Session Once in a Session Once in 1 day Once in 1…" at bounding box center [165, 156] width 81 height 117
click at [176, 202] on div "Always Always" at bounding box center [165, 206] width 68 height 17
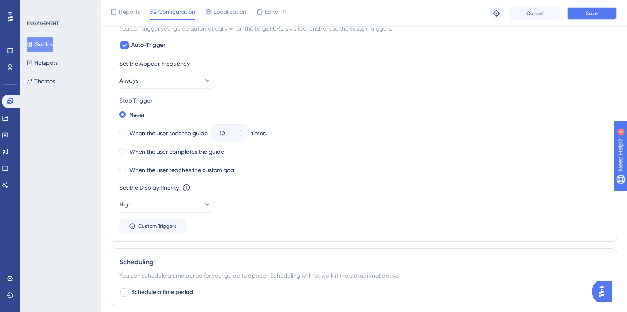
click at [582, 14] on button "Save" at bounding box center [592, 13] width 50 height 13
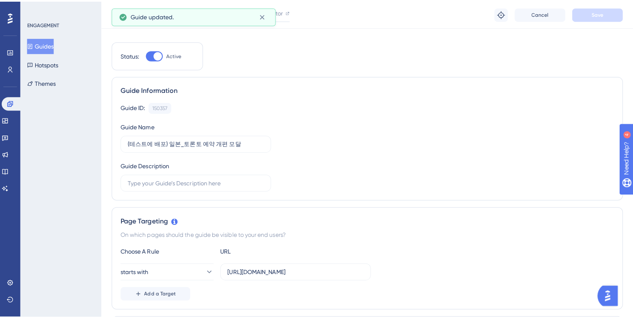
scroll to position [0, 0]
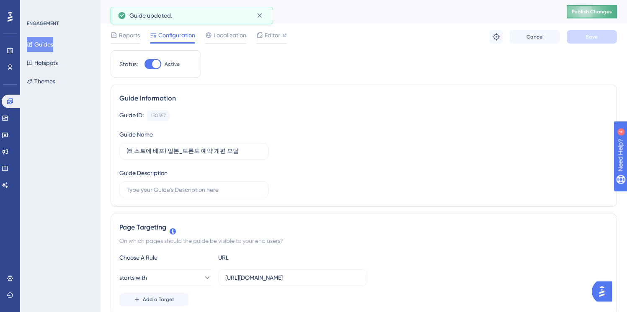
click at [584, 16] on button "Publish Changes" at bounding box center [592, 11] width 50 height 13
